Goal: Transaction & Acquisition: Purchase product/service

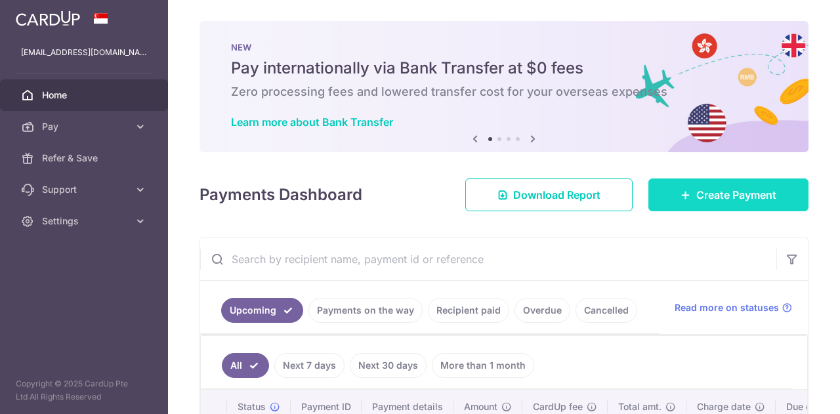
scroll to position [87, 0]
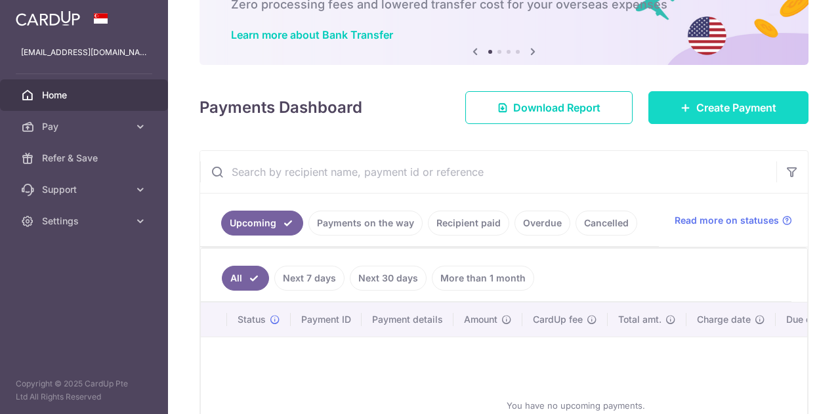
click at [737, 102] on span "Create Payment" at bounding box center [737, 108] width 80 height 16
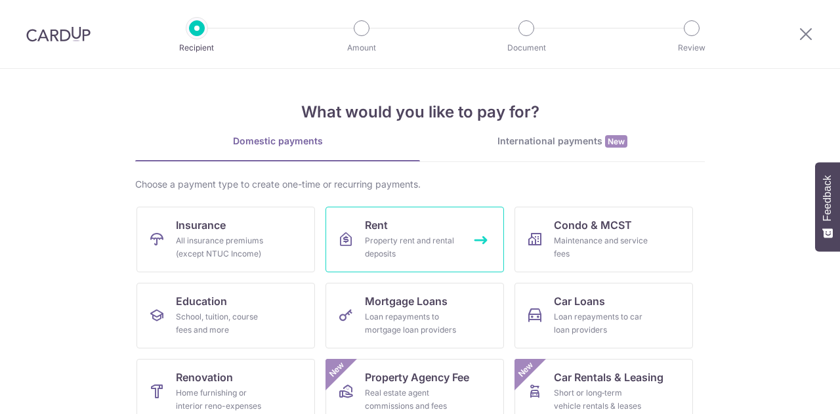
click at [372, 230] on span "Rent" at bounding box center [376, 225] width 23 height 16
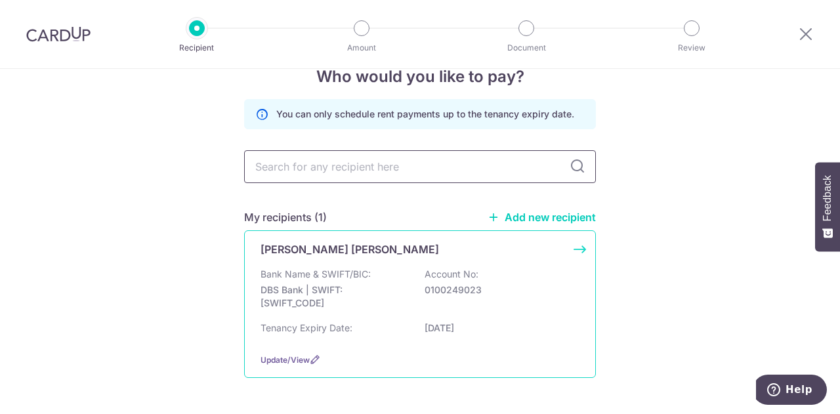
scroll to position [75, 0]
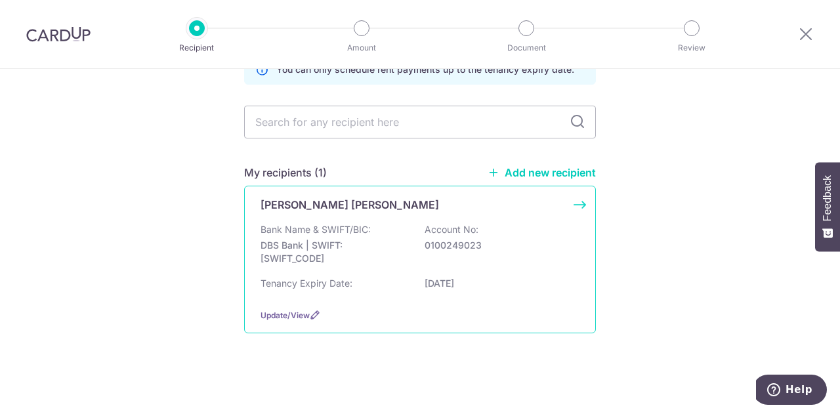
click at [490, 226] on div "Bank Name & SWIFT/BIC: DBS Bank | SWIFT: [SWIFT_CODE] Account No: 0100249023" at bounding box center [420, 247] width 319 height 49
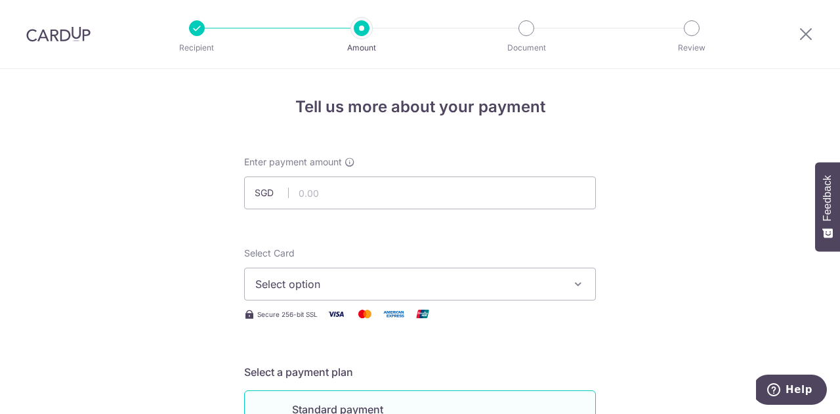
click at [349, 209] on div at bounding box center [435, 209] width 213 height 1
click at [347, 204] on input "text" at bounding box center [420, 193] width 352 height 33
click at [327, 196] on input "text" at bounding box center [420, 193] width 352 height 33
click at [326, 200] on input "text" at bounding box center [420, 193] width 352 height 33
type input "3,800.00"
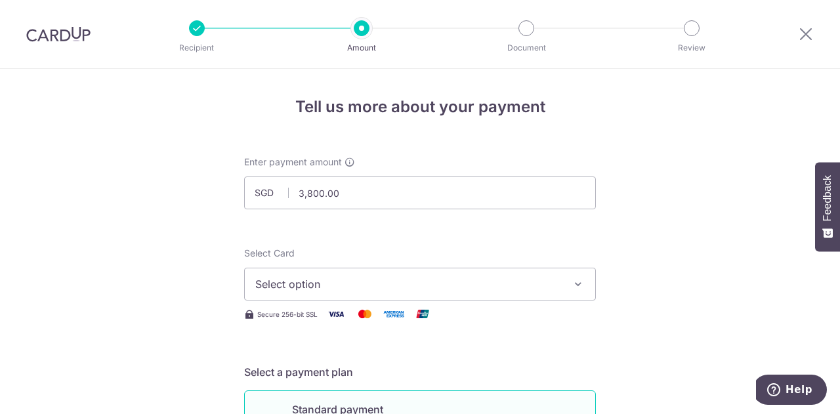
click at [341, 276] on span "Select option" at bounding box center [408, 284] width 306 height 16
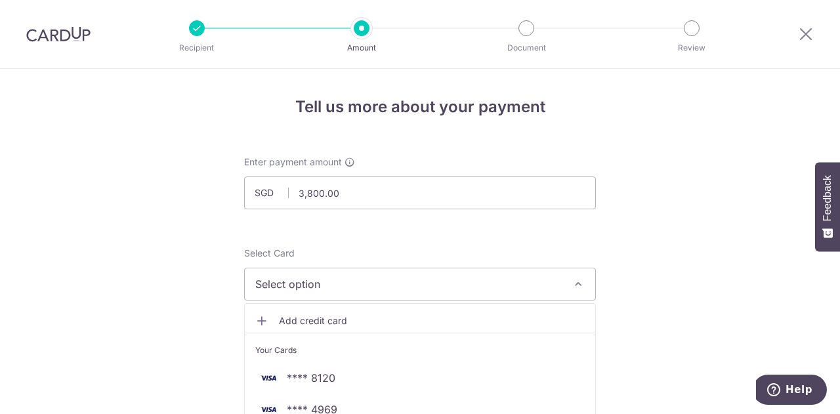
scroll to position [109, 0]
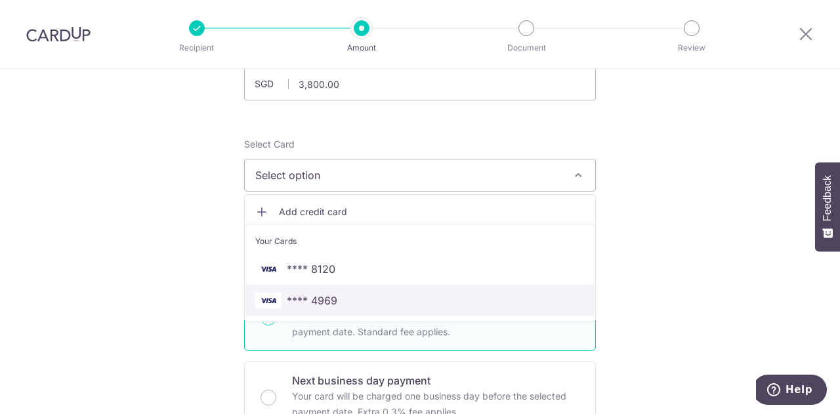
click at [343, 296] on span "**** 4969" at bounding box center [420, 301] width 330 height 16
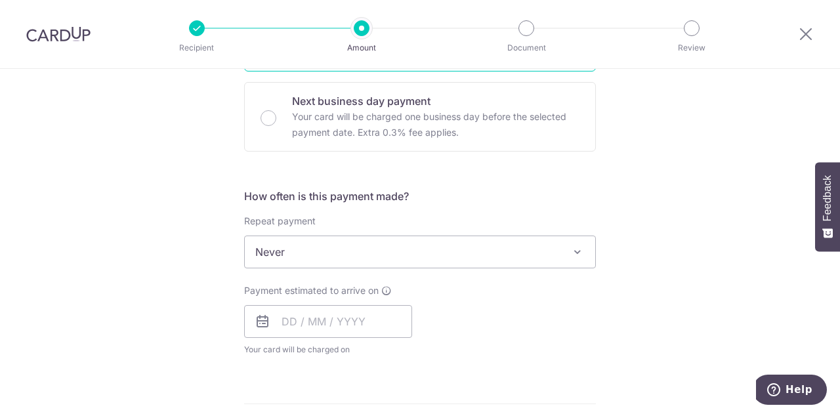
scroll to position [460, 0]
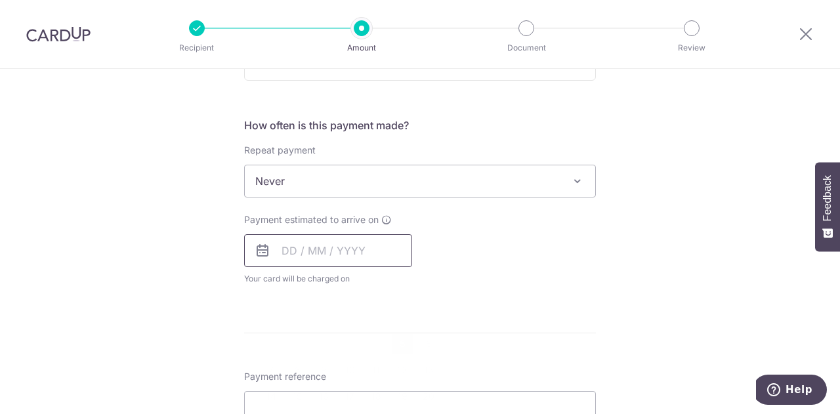
click at [280, 255] on input "text" at bounding box center [328, 250] width 168 height 33
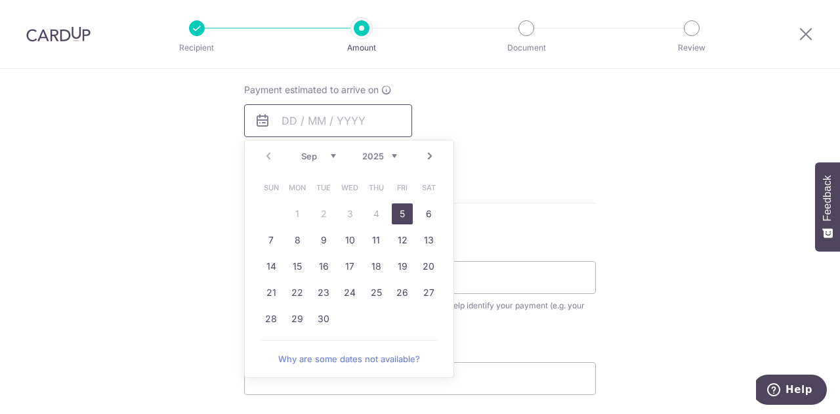
scroll to position [591, 0]
click at [397, 212] on link "5" at bounding box center [402, 212] width 21 height 21
type input "05/09/2025"
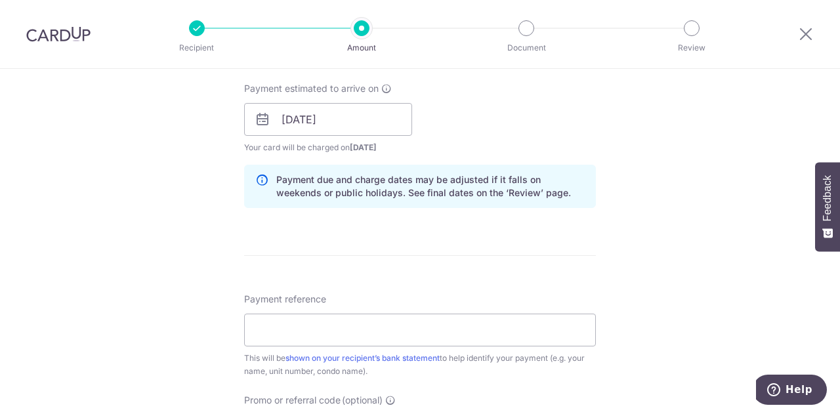
click at [729, 209] on div "Tell us more about your payment Enter payment amount SGD 3,800.00 3800.00 Selec…" at bounding box center [420, 98] width 840 height 1241
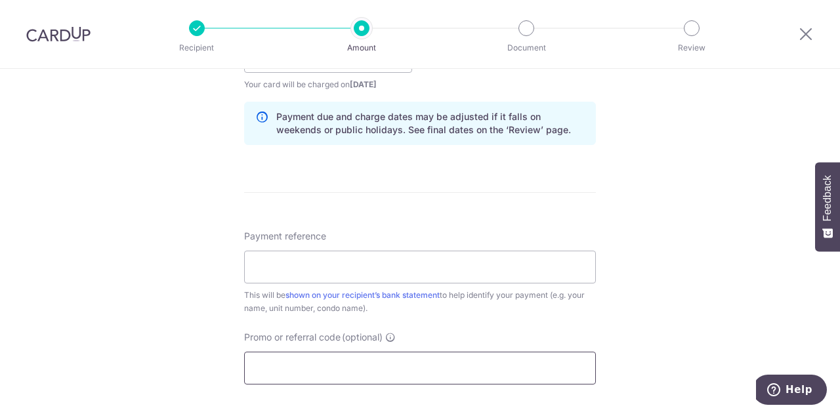
scroll to position [744, 0]
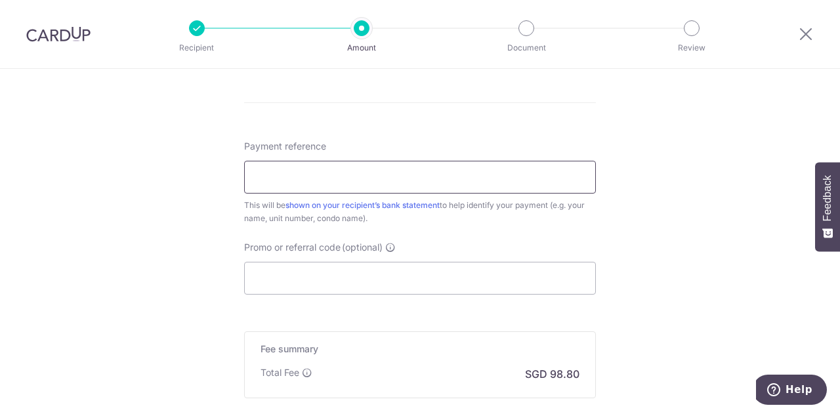
click at [379, 188] on input "Payment reference" at bounding box center [420, 177] width 352 height 33
type input "Rental Toby 150128"
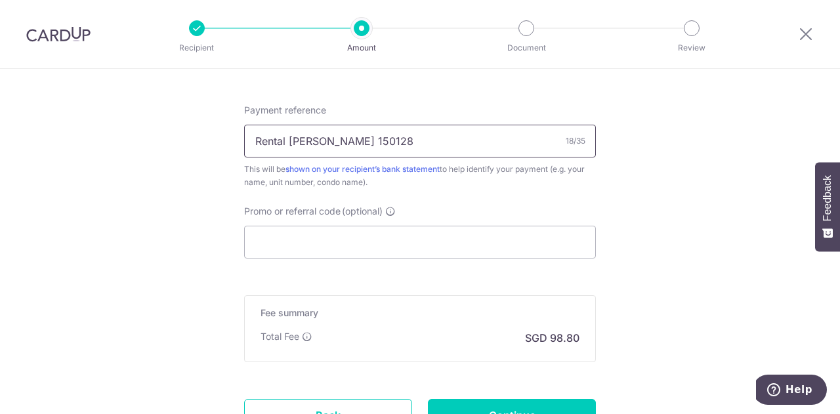
scroll to position [875, 0]
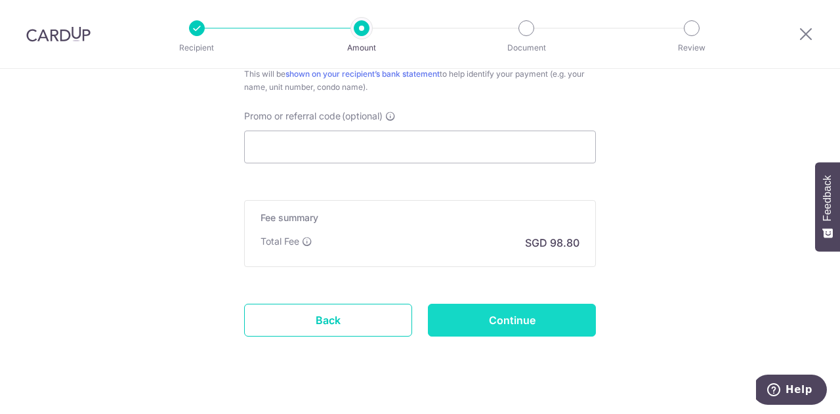
click at [518, 312] on input "Continue" at bounding box center [512, 320] width 168 height 33
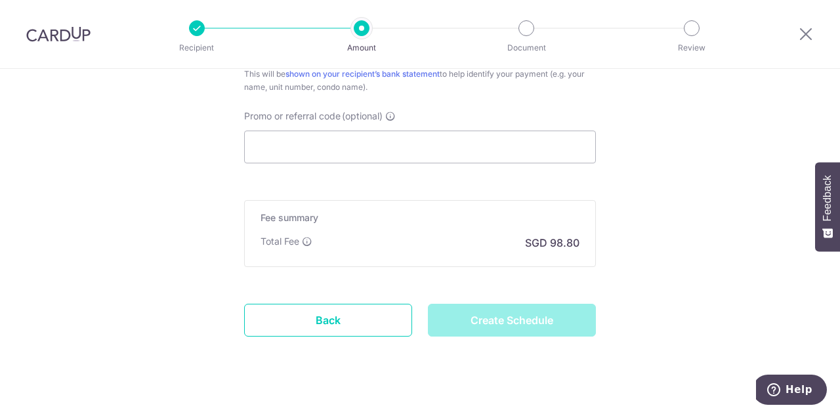
type input "Create Schedule"
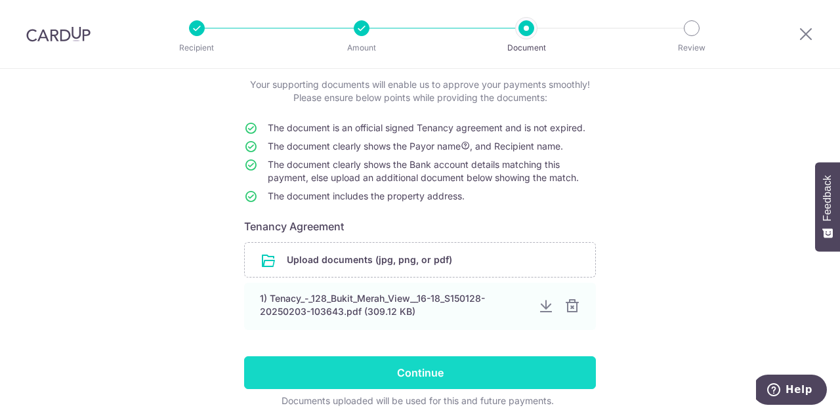
scroll to position [131, 0]
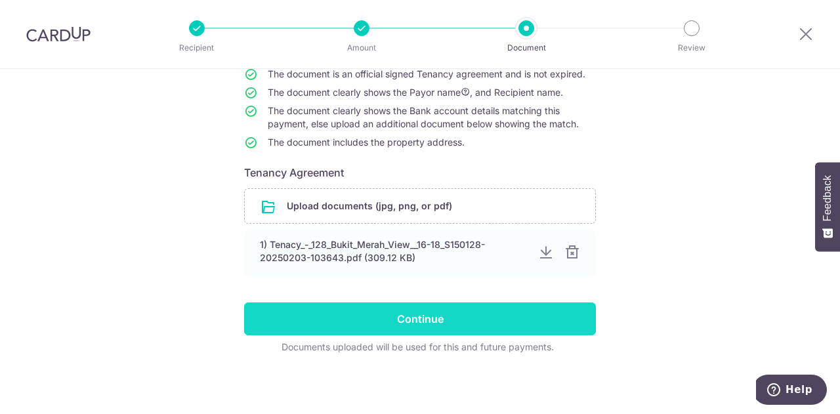
click at [421, 327] on input "Continue" at bounding box center [420, 319] width 352 height 33
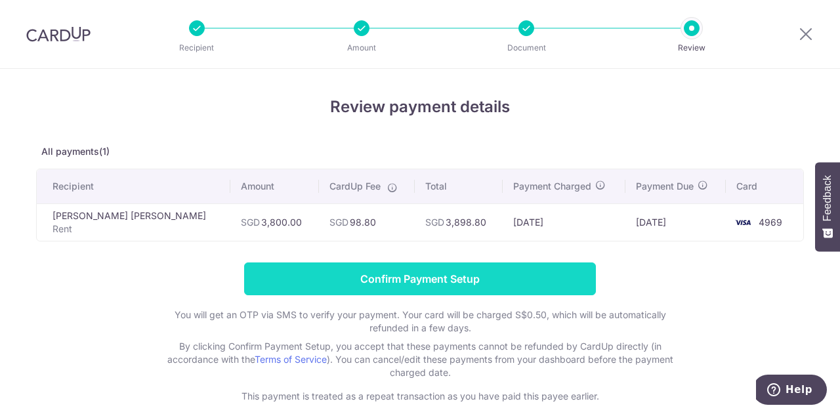
click at [427, 271] on input "Confirm Payment Setup" at bounding box center [420, 279] width 352 height 33
